Goal: Information Seeking & Learning: Understand process/instructions

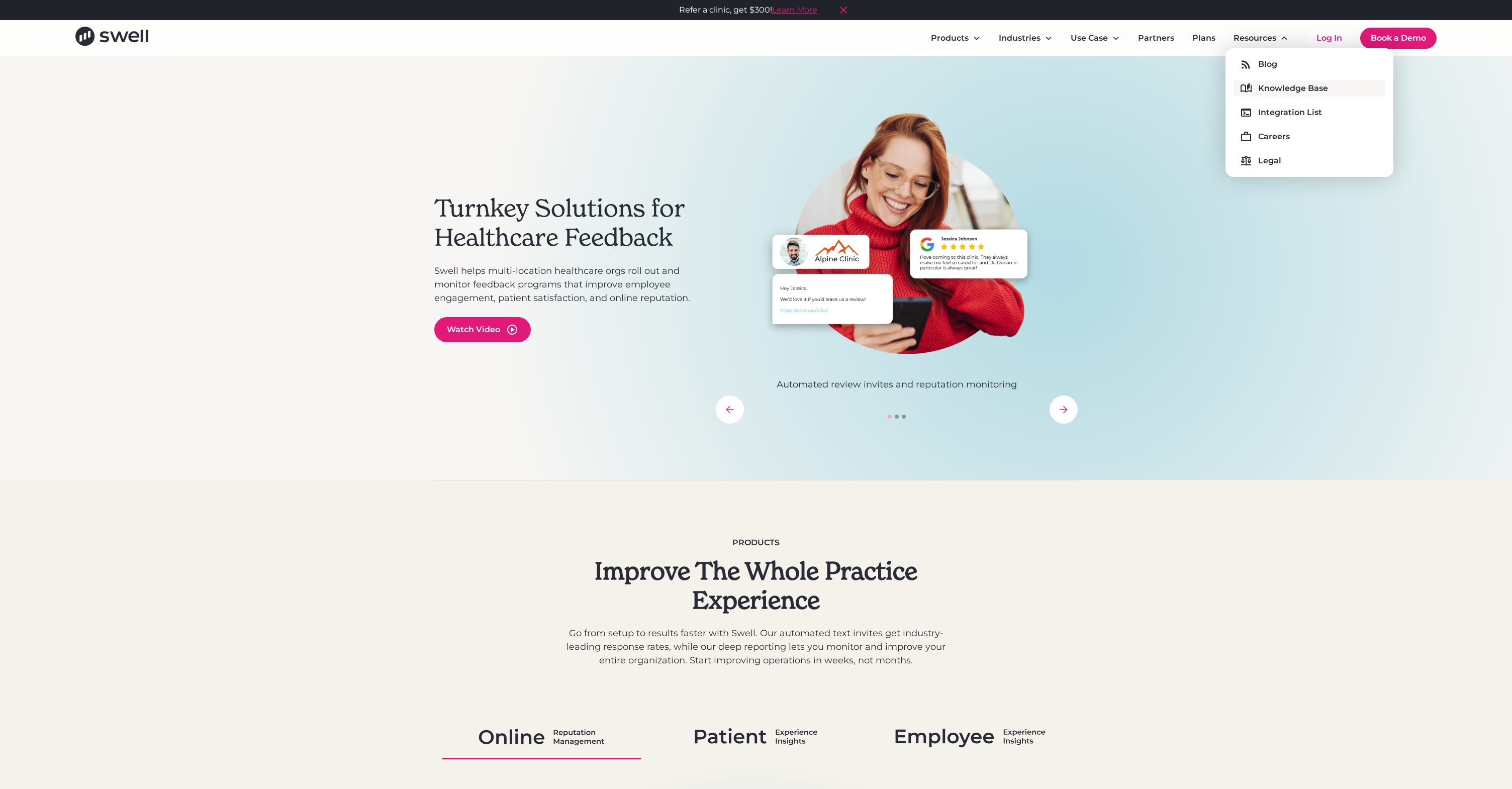
click at [1273, 90] on div "Knowledge Base" at bounding box center [1293, 88] width 70 height 12
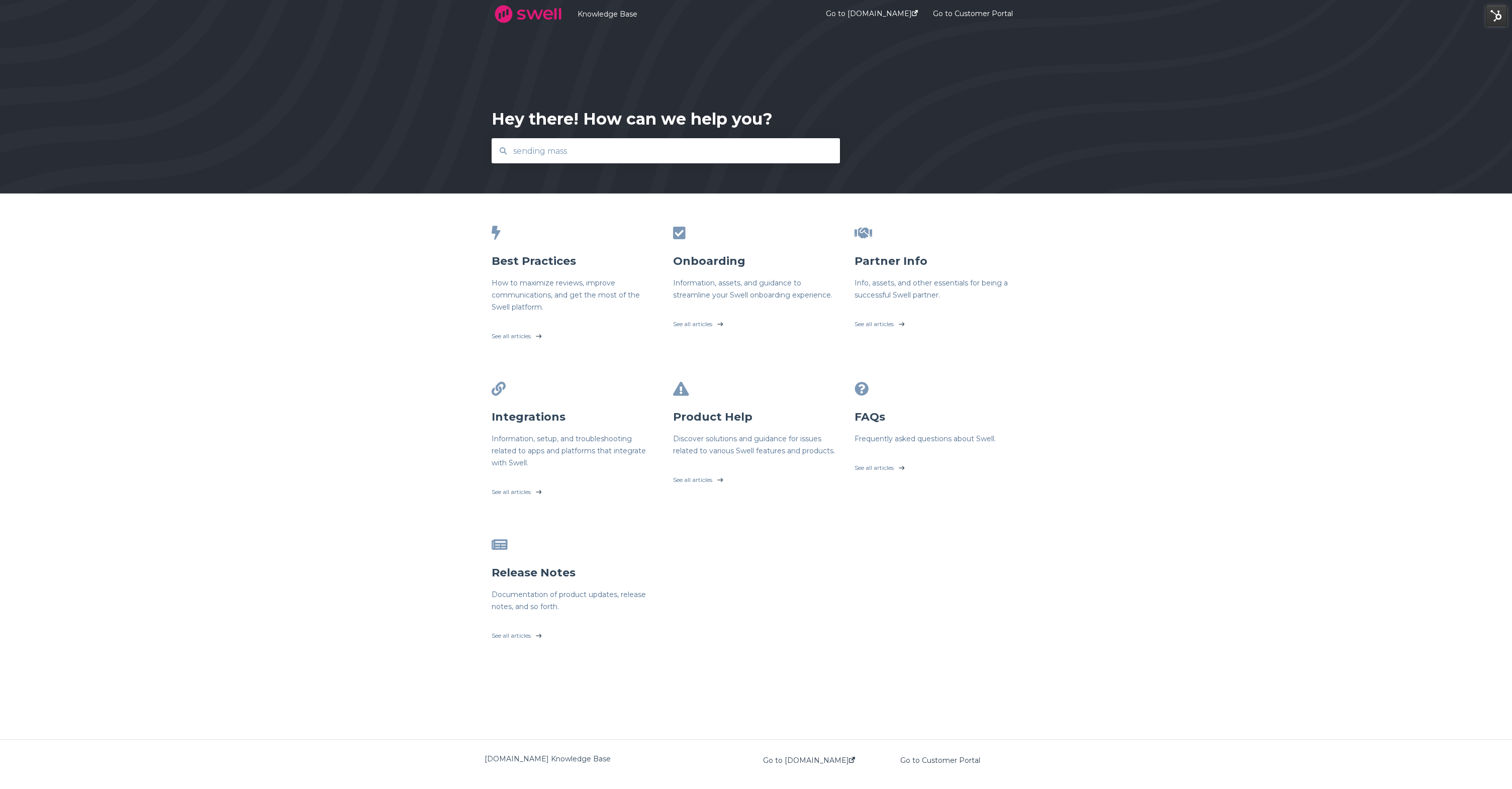
type input "sending mass"
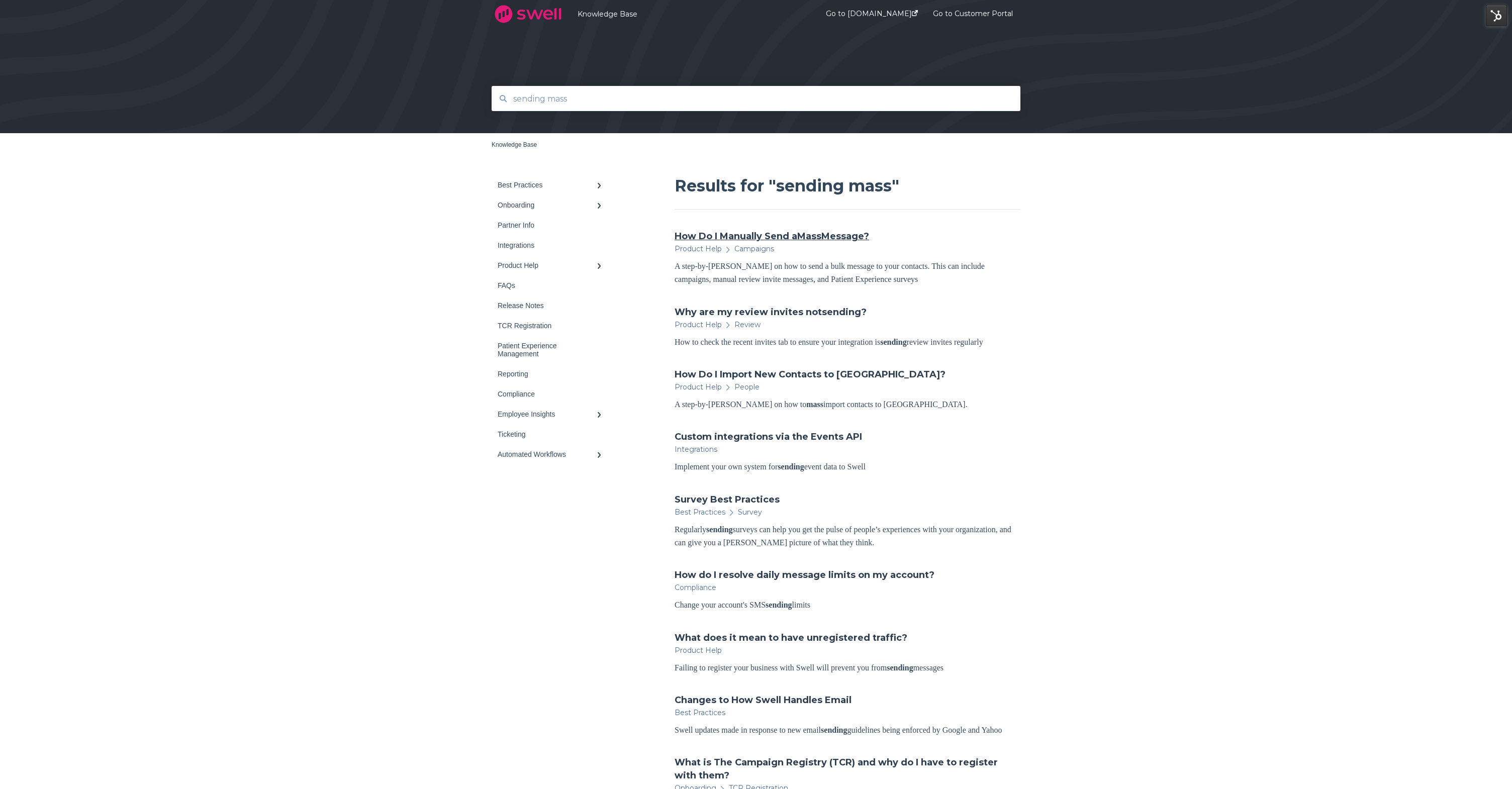
click at [722, 239] on link "How Do I Manually Send a Mass Message?" at bounding box center [772, 236] width 195 height 13
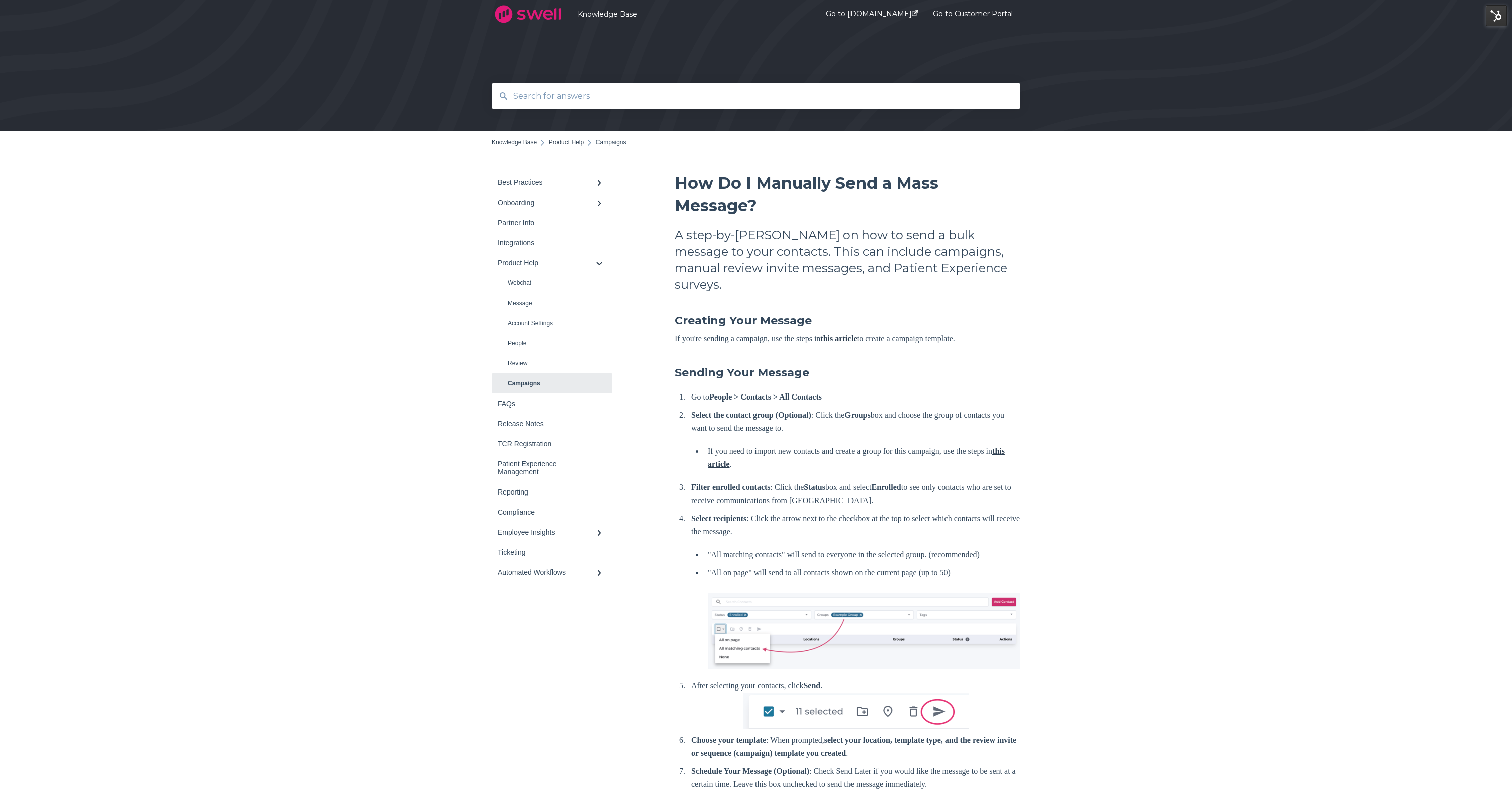
scroll to position [55, 0]
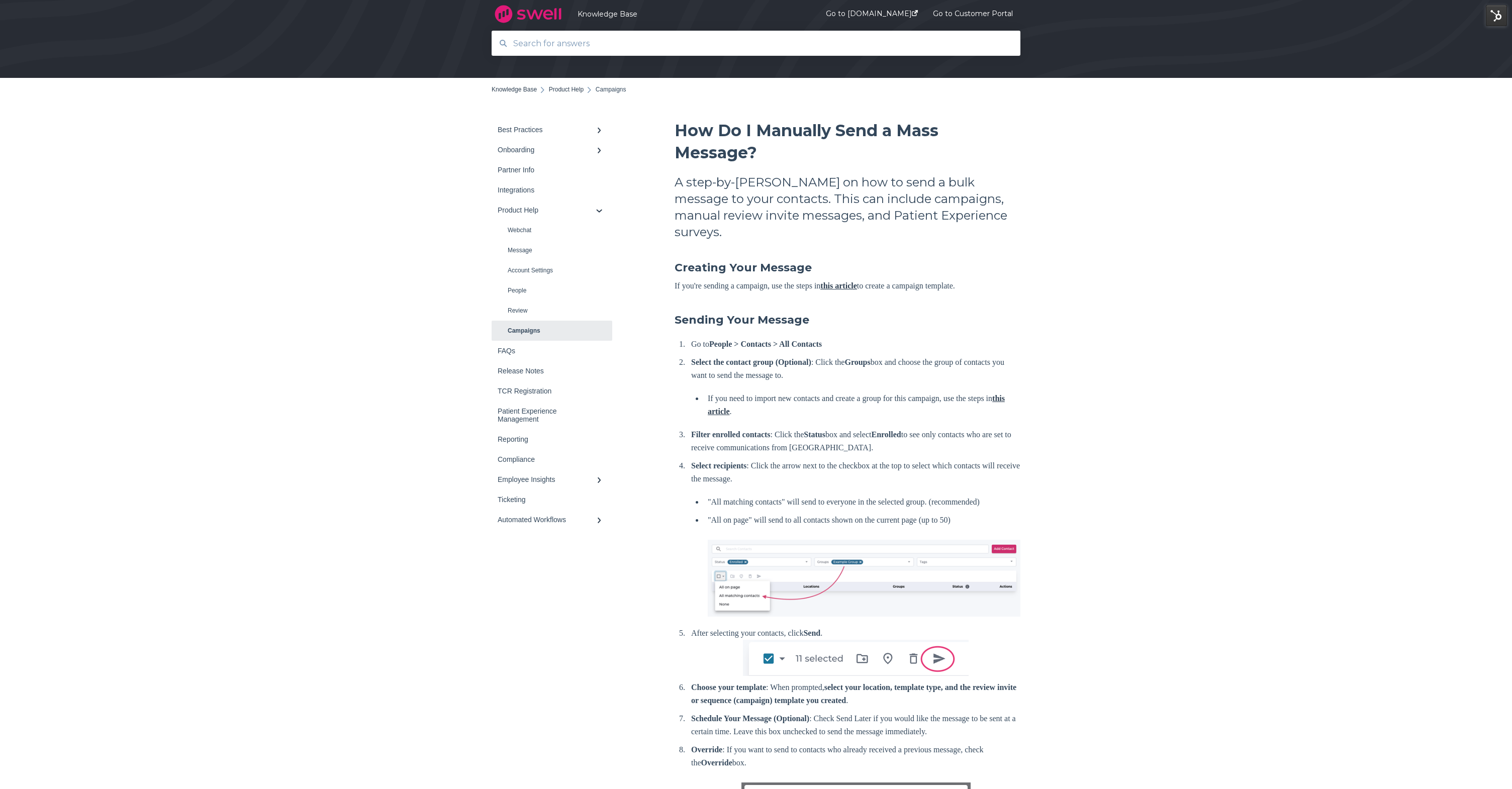
click at [844, 282] on link "this article" at bounding box center [839, 285] width 36 height 8
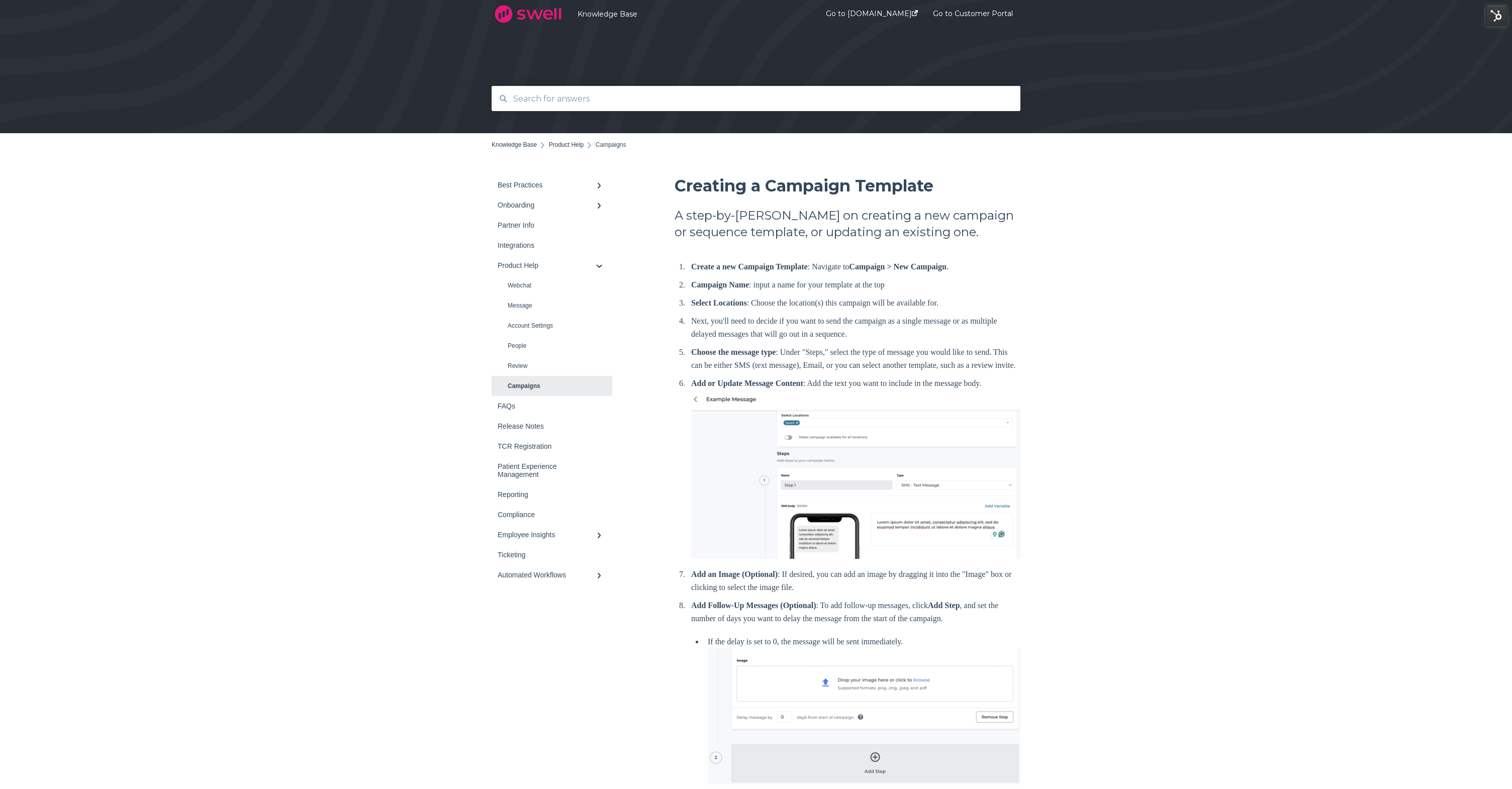
click at [549, 389] on link "Campaigns" at bounding box center [552, 386] width 120 height 20
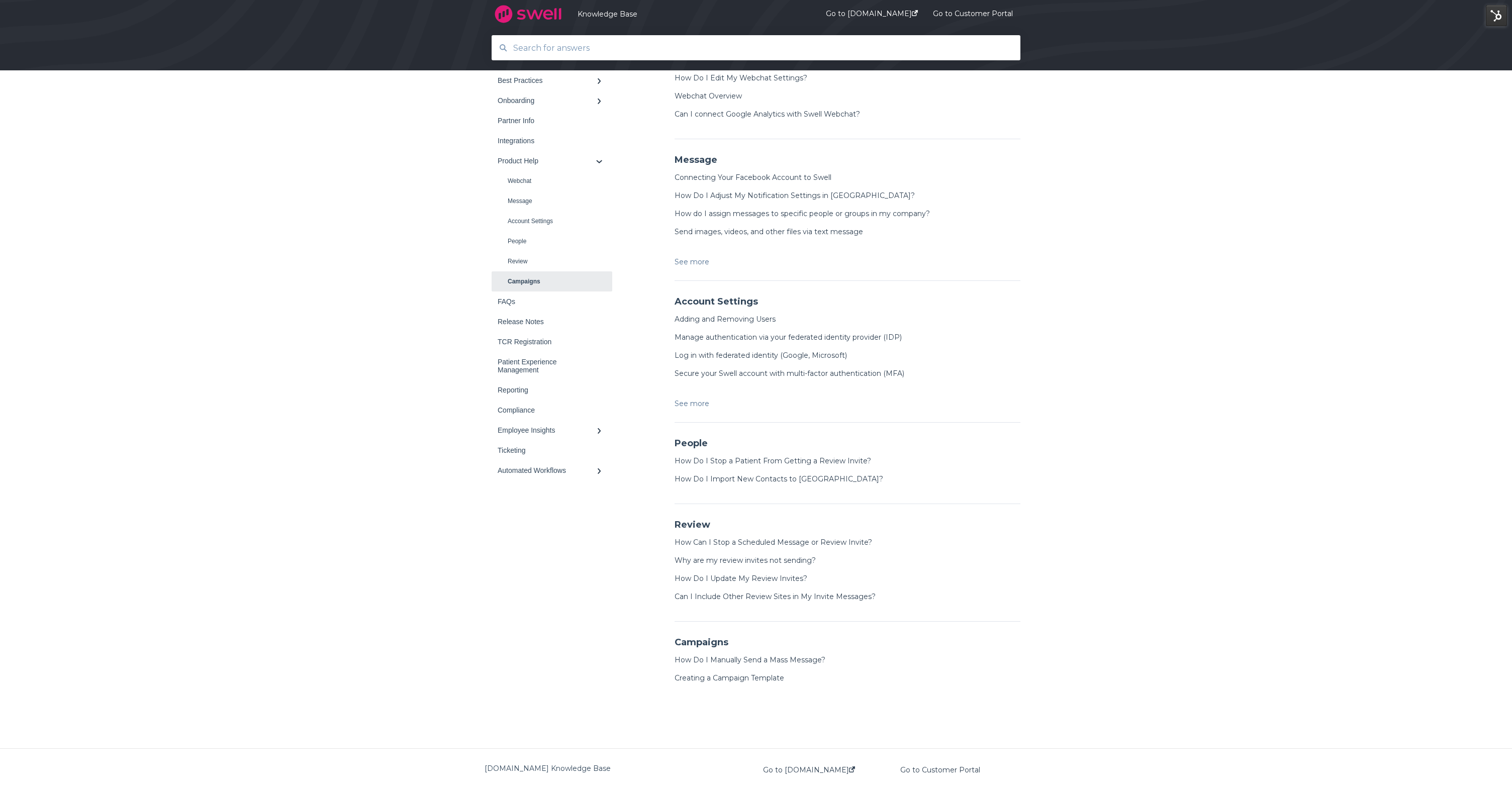
scroll to position [288, 0]
click at [735, 672] on link "How Do I Manually Send a Mass Message?" at bounding box center [750, 668] width 151 height 9
